Goal: Transaction & Acquisition: Purchase product/service

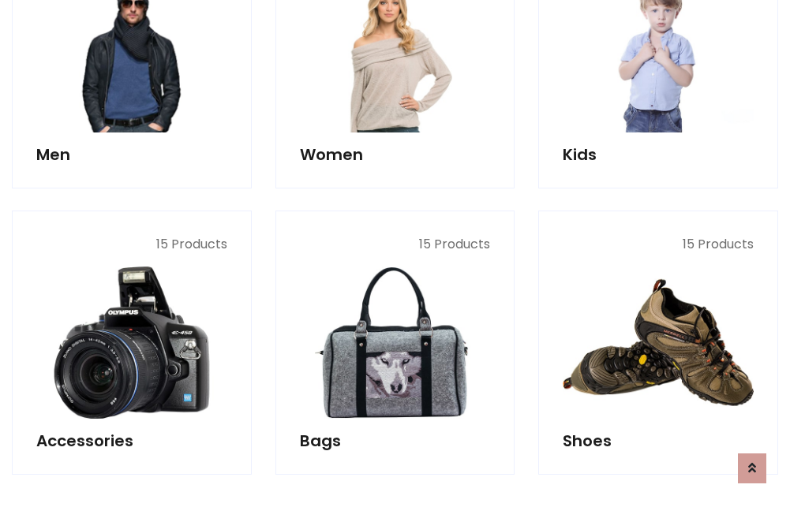
scroll to position [528, 0]
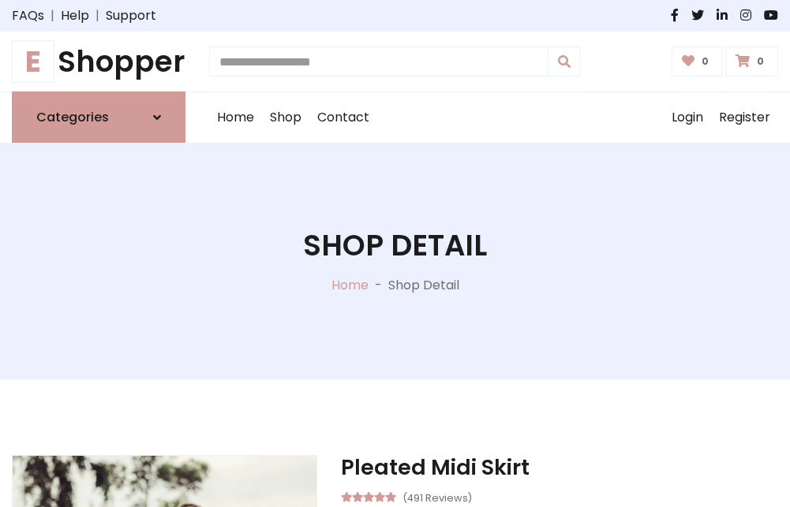
click at [99, 62] on h1 "E Shopper" at bounding box center [99, 61] width 174 height 35
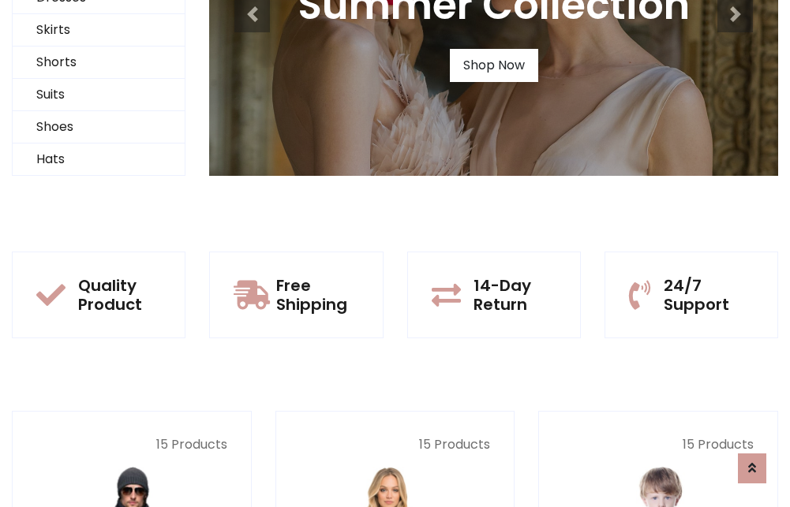
scroll to position [152, 0]
